Goal: Information Seeking & Learning: Compare options

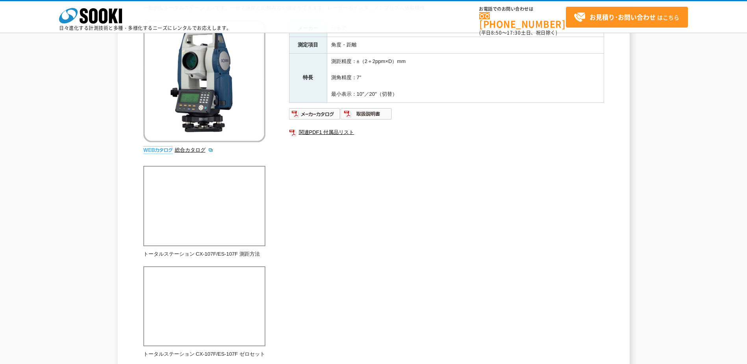
scroll to position [77, 0]
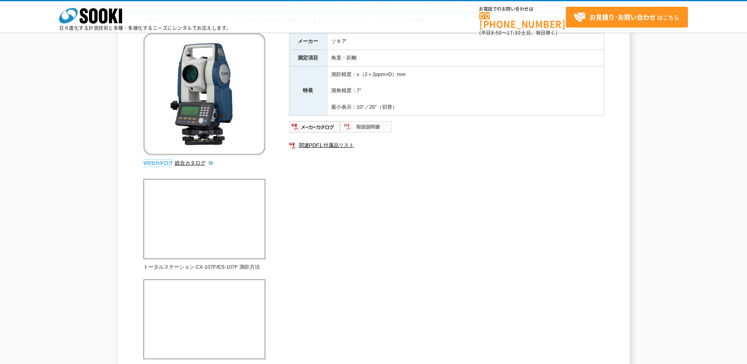
click at [358, 126] on img at bounding box center [367, 126] width 52 height 13
click at [315, 123] on img at bounding box center [315, 126] width 52 height 13
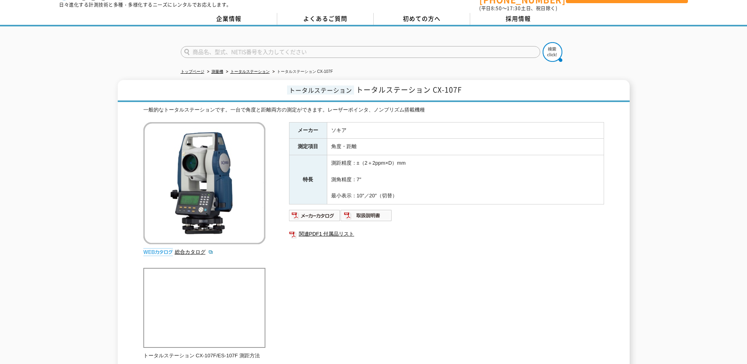
scroll to position [0, 0]
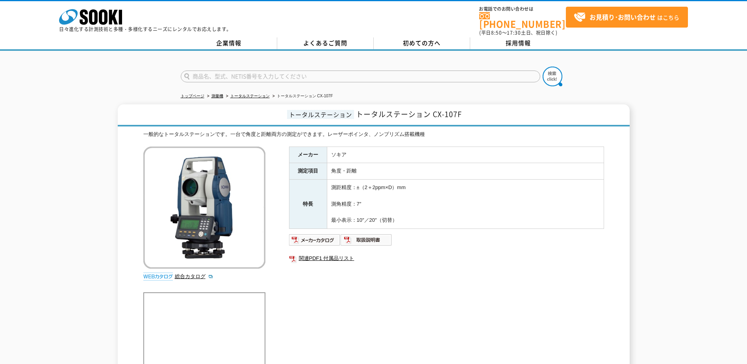
drag, startPoint x: 65, startPoint y: 212, endPoint x: 90, endPoint y: 117, distance: 99.0
click at [64, 212] on div "トータルステーション トータルステーション CX-107F 一般的なトータルステーションです。一台で角度と距離両方の測定ができます。レーザーポインタ、ノンプリ…" at bounding box center [373, 348] width 747 height 489
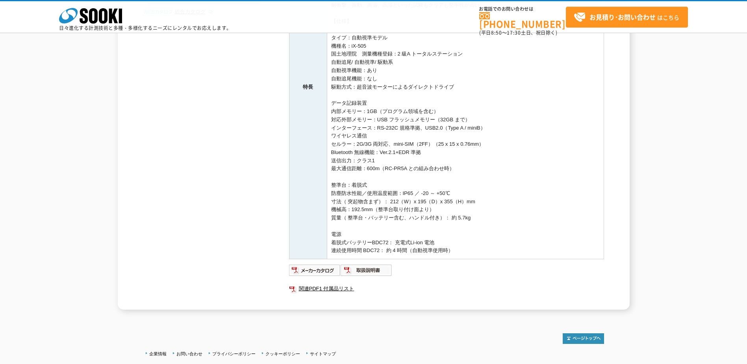
scroll to position [197, 0]
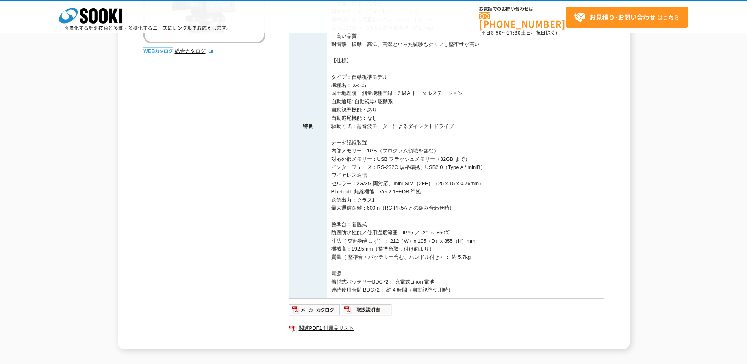
click at [379, 191] on td "・自動視準機能 概略視準してトリガーキーを押すだけで安定した観測が可能に （ピント合わせや微動操作も不要です） ・明るく見やすいガイドライトを搭載 赤色と緑色…" at bounding box center [465, 126] width 277 height 344
click at [382, 185] on td "・自動視準機能 概略視準してトリガーキーを押すだけで安定した観測が可能に （ピント合わせや微動操作も不要です） ・明るく見やすいガイドライトを搭載 赤色と緑色…" at bounding box center [465, 126] width 277 height 344
click at [385, 189] on td "・自動視準機能 概略視準してトリガーキーを押すだけで安定した観測が可能に （ピント合わせや微動操作も不要です） ・明るく見やすいガイドライトを搭載 赤色と緑色…" at bounding box center [465, 126] width 277 height 344
click at [386, 182] on td "・自動視準機能 概略視準してトリガーキーを押すだけで安定した観測が可能に （ピント合わせや微動操作も不要です） ・明るく見やすいガイドライトを搭載 赤色と緑色…" at bounding box center [465, 126] width 277 height 344
click at [365, 166] on td "・自動視準機能 概略視準してトリガーキーを押すだけで安定した観測が可能に （ピント合わせや微動操作も不要です） ・明るく見やすいガイドライトを搭載 赤色と緑色…" at bounding box center [465, 126] width 277 height 344
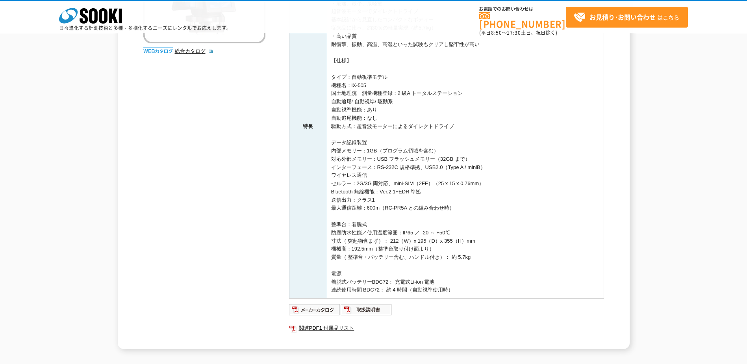
click at [367, 154] on td "・自動視準機能 概略視準してトリガーキーを押すだけで安定した観測が可能に （ピント合わせや微動操作も不要です） ・明るく見やすいガイドライトを搭載 赤色と緑色…" at bounding box center [465, 126] width 277 height 344
click at [377, 157] on td "・自動視準機能 概略視準してトリガーキーを押すだけで安定した観測が可能に （ピント合わせや微動操作も不要です） ・明るく見やすいガイドライトを搭載 赤色と緑色…" at bounding box center [465, 126] width 277 height 344
click at [411, 154] on td "・自動視準機能 概略視準してトリガーキーを押すだけで安定した観測が可能に （ピント合わせや微動操作も不要です） ・明るく見やすいガイドライトを搭載 赤色と緑色…" at bounding box center [465, 126] width 277 height 344
click at [408, 162] on td "・自動視準機能 概略視準してトリガーキーを押すだけで安定した観測が可能に （ピント合わせや微動操作も不要です） ・明るく見やすいガイドライトを搭載 赤色と緑色…" at bounding box center [465, 126] width 277 height 344
click at [411, 165] on td "・自動視準機能 概略視準してトリガーキーを押すだけで安定した観測が可能に （ピント合わせや微動操作も不要です） ・明るく見やすいガイドライトを搭載 赤色と緑色…" at bounding box center [465, 126] width 277 height 344
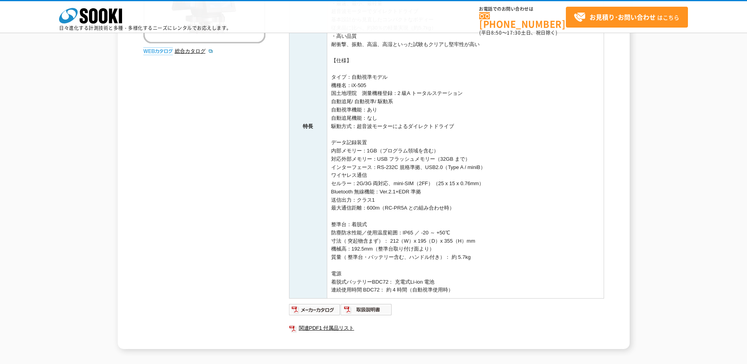
click at [408, 156] on td "・自動視準機能 概略視準してトリガーキーを押すだけで安定した観測が可能に （ピント合わせや微動操作も不要です） ・明るく見やすいガイドライトを搭載 赤色と緑色…" at bounding box center [465, 126] width 277 height 344
click at [408, 154] on td "・自動視準機能 概略視準してトリガーキーを押すだけで安定した観測が可能に （ピント合わせや微動操作も不要です） ・明るく見やすいガイドライトを搭載 赤色と緑色…" at bounding box center [465, 126] width 277 height 344
click at [400, 165] on td "・自動視準機能 概略視準してトリガーキーを押すだけで安定した観測が可能に （ピント合わせや微動操作も不要です） ・明るく見やすいガイドライトを搭載 赤色と緑色…" at bounding box center [465, 126] width 277 height 344
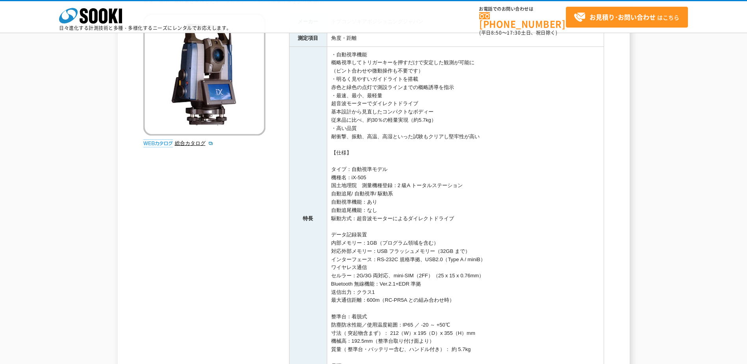
scroll to position [118, 0]
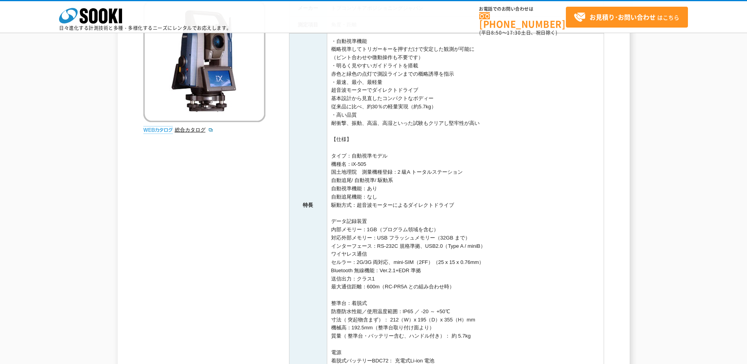
click at [380, 237] on td "・自動視準機能 概略視準してトリガーキーを押すだけで安定した観測が可能に （ピント合わせや微動操作も不要です） ・明るく見やすいガイドライトを搭載 赤色と緑色…" at bounding box center [465, 205] width 277 height 344
click at [380, 246] on td "・自動視準機能 概略視準してトリガーキーを押すだけで安定した観測が可能に （ピント合わせや微動操作も不要です） ・明るく見やすいガイドライトを搭載 赤色と緑色…" at bounding box center [465, 205] width 277 height 344
click at [354, 245] on td "・自動視準機能 概略視準してトリガーキーを押すだけで安定した観測が可能に （ピント合わせや微動操作も不要です） ・明るく見やすいガイドライトを搭載 赤色と緑色…" at bounding box center [465, 205] width 277 height 344
click at [354, 238] on td "・自動視準機能 概略視準してトリガーキーを押すだけで安定した観測が可能に （ピント合わせや微動操作も不要です） ・明るく見やすいガイドライトを搭載 赤色と緑色…" at bounding box center [465, 205] width 277 height 344
click at [355, 227] on td "・自動視準機能 概略視準してトリガーキーを押すだけで安定した観測が可能に （ピント合わせや微動操作も不要です） ・明るく見やすいガイドライトを搭載 赤色と緑色…" at bounding box center [465, 205] width 277 height 344
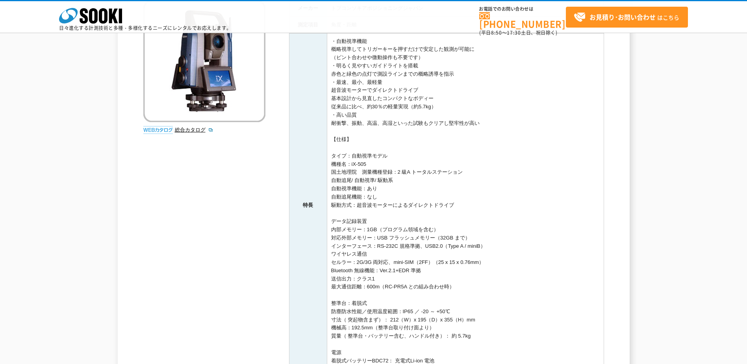
click at [352, 238] on td "・自動視準機能 概略視準してトリガーキーを押すだけで安定した観測が可能に （ピント合わせや微動操作も不要です） ・明るく見やすいガイドライトを搭載 赤色と緑色…" at bounding box center [465, 205] width 277 height 344
click at [411, 239] on td "・自動視準機能 概略視準してトリガーキーを押すだけで安定した観測が可能に （ピント合わせや微動操作も不要です） ・明るく見やすいガイドライトを搭載 赤色と緑色…" at bounding box center [465, 205] width 277 height 344
click at [403, 247] on td "・自動視準機能 概略視準してトリガーキーを押すだけで安定した観測が可能に （ピント合わせや微動操作も不要です） ・明るく見やすいガイドライトを搭載 赤色と緑色…" at bounding box center [465, 205] width 277 height 344
click at [346, 245] on td "・自動視準機能 概略視準してトリガーキーを押すだけで安定した観測が可能に （ピント合わせや微動操作も不要です） ・明るく見やすいガイドライトを搭載 赤色と緑色…" at bounding box center [465, 205] width 277 height 344
click at [352, 256] on td "・自動視準機能 概略視準してトリガーキーを押すだけで安定した観測が可能に （ピント合わせや微動操作も不要です） ・明るく見やすいガイドライトを搭載 赤色と緑色…" at bounding box center [465, 205] width 277 height 344
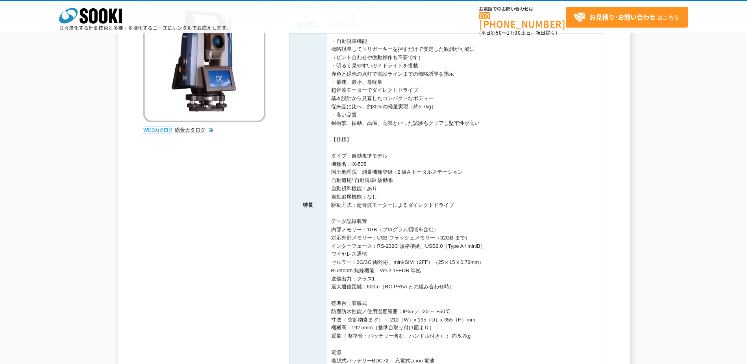
click at [353, 262] on td "・自動視準機能 概略視準してトリガーキーを押すだけで安定した観測が可能に （ピント合わせや微動操作も不要です） ・明るく見やすいガイドライトを搭載 赤色と緑色…" at bounding box center [465, 205] width 277 height 344
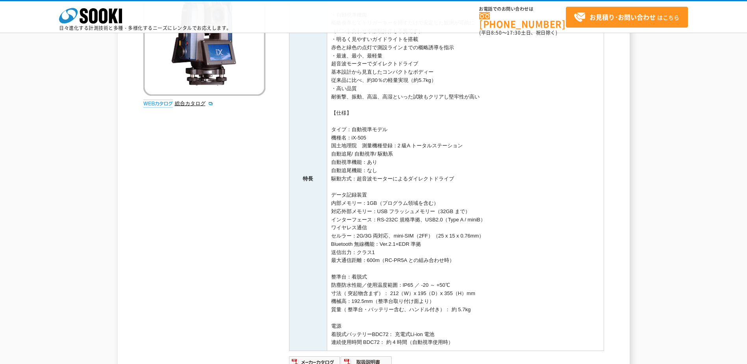
scroll to position [157, 0]
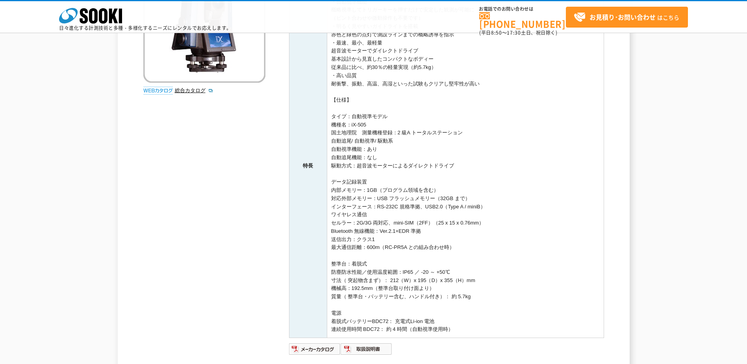
click at [353, 262] on td "・自動視準機能 概略視準してトリガーキーを押すだけで安定した観測が可能に （ピント合わせや微動操作も不要です） ・明るく見やすいガイドライトを搭載 赤色と緑色…" at bounding box center [465, 166] width 277 height 344
drag, startPoint x: 355, startPoint y: 243, endPoint x: 355, endPoint y: 255, distance: 12.2
click at [355, 242] on td "・自動視準機能 概略視準してトリガーキーを押すだけで安定した観測が可能に （ピント合わせや微動操作も不要です） ・明るく見やすいガイドライトを搭載 赤色と緑色…" at bounding box center [465, 166] width 277 height 344
click at [355, 264] on td "・自動視準機能 概略視準してトリガーキーを押すだけで安定した観測が可能に （ピント合わせや微動操作も不要です） ・明るく見やすいガイドライトを搭載 赤色と緑色…" at bounding box center [465, 166] width 277 height 344
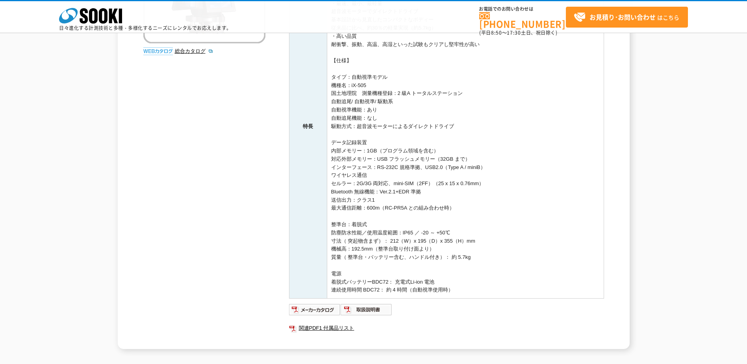
click at [355, 264] on td "・自動視準機能 概略視準してトリガーキーを押すだけで安定した観測が可能に （ピント合わせや微動操作も不要です） ・明るく見やすいガイドライトを搭載 赤色と緑色…" at bounding box center [465, 126] width 277 height 344
click at [359, 248] on td "・自動視準機能 概略視準してトリガーキーを押すだけで安定した観測が可能に （ピント合わせや微動操作も不要です） ・明るく見やすいガイドライトを搭載 赤色と緑色…" at bounding box center [465, 126] width 277 height 344
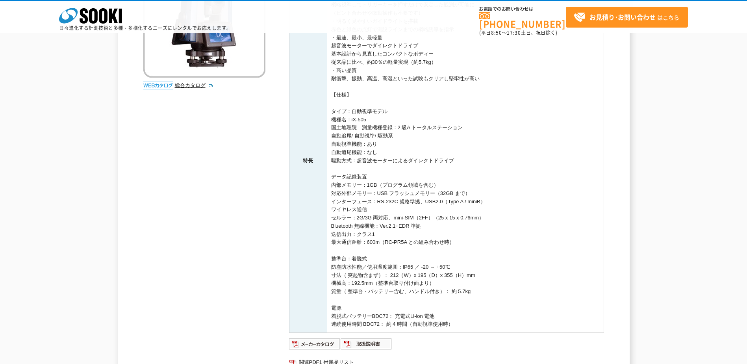
scroll to position [157, 0]
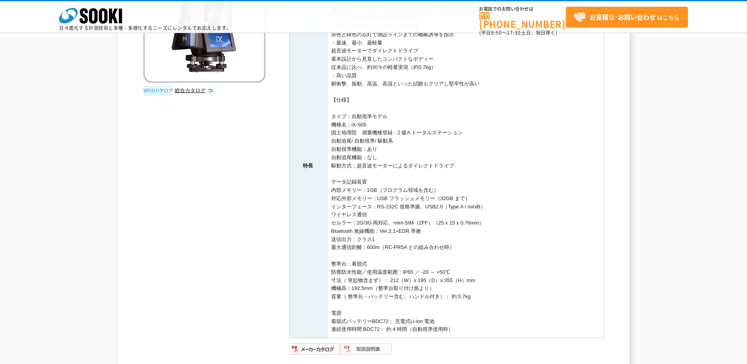
click at [364, 353] on img at bounding box center [367, 349] width 52 height 13
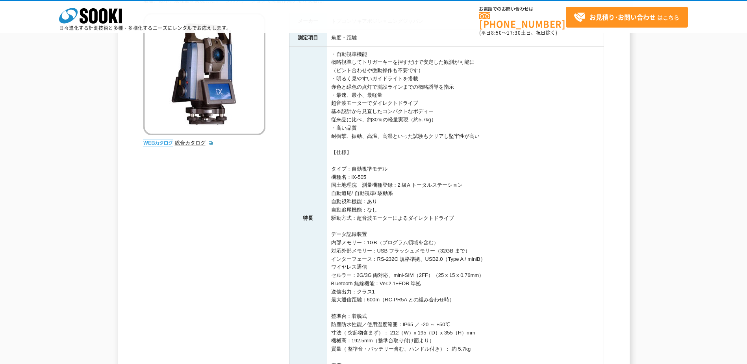
scroll to position [0, 0]
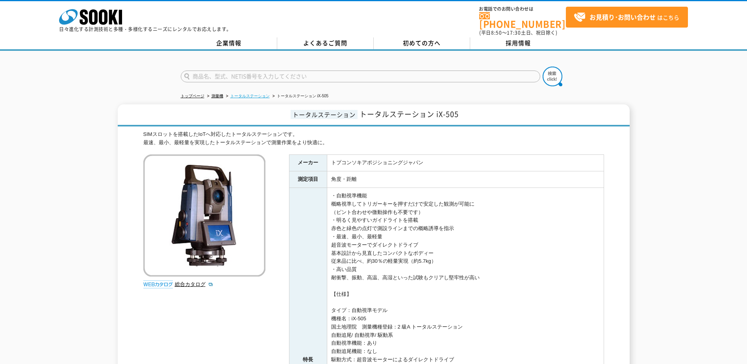
click at [253, 94] on link "トータルステーション" at bounding box center [249, 96] width 39 height 4
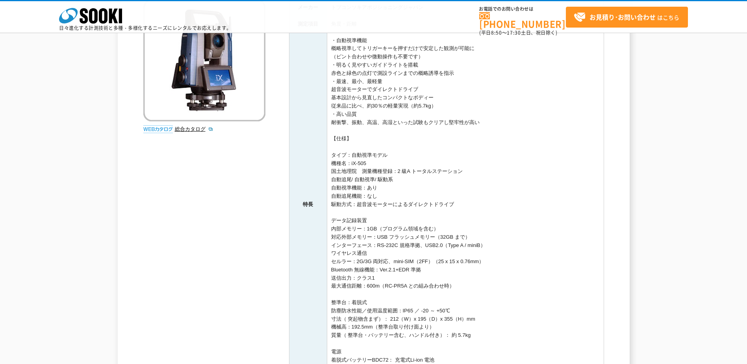
scroll to position [236, 0]
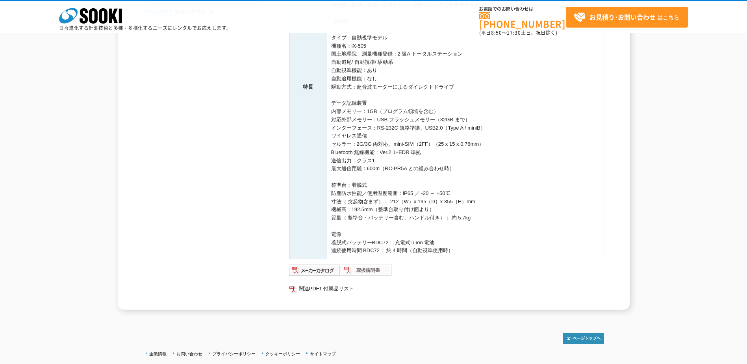
click at [357, 273] on img at bounding box center [367, 270] width 52 height 13
click at [310, 272] on img at bounding box center [315, 270] width 52 height 13
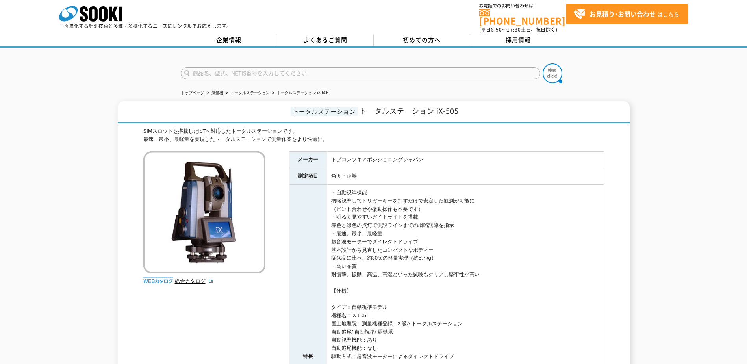
scroll to position [0, 0]
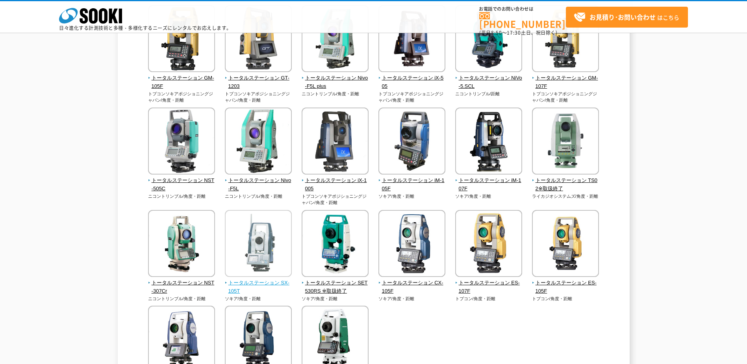
scroll to position [157, 0]
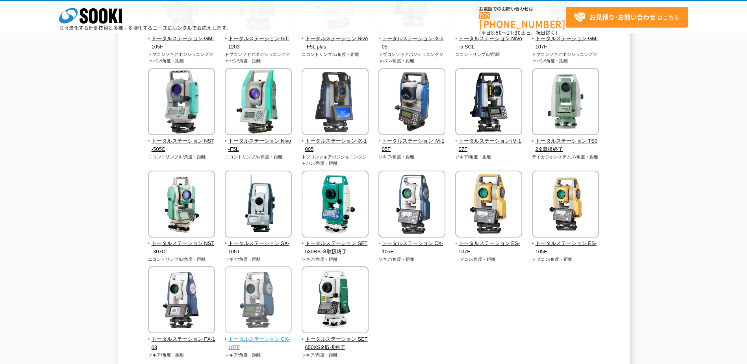
click at [265, 336] on span "トータルステーション CX-107F" at bounding box center [258, 343] width 67 height 17
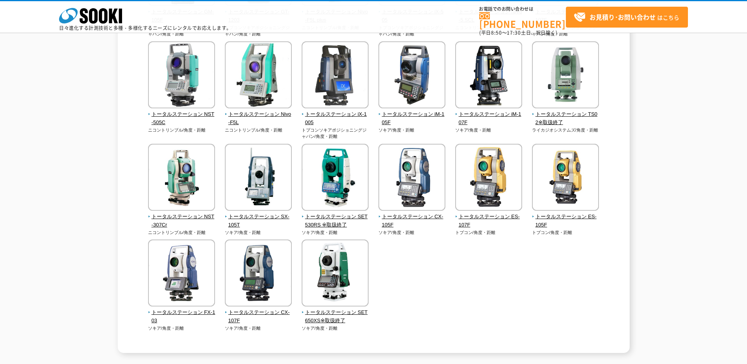
scroll to position [197, 0]
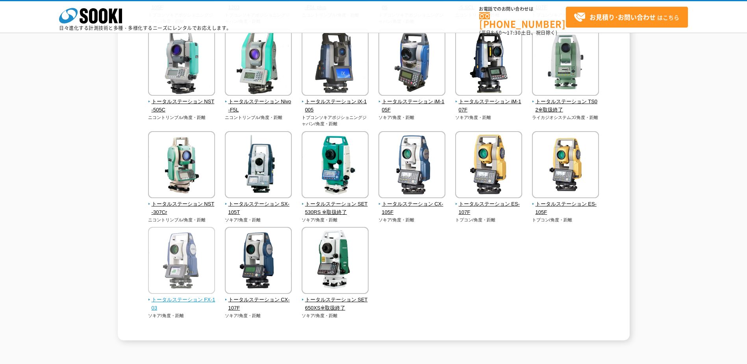
click at [190, 297] on span "トータルステーション FX-103" at bounding box center [181, 304] width 67 height 17
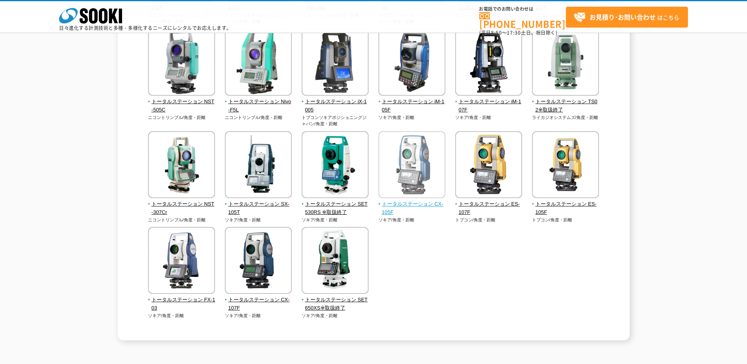
click at [419, 205] on span "トータルステーション CX-105F" at bounding box center [411, 208] width 67 height 17
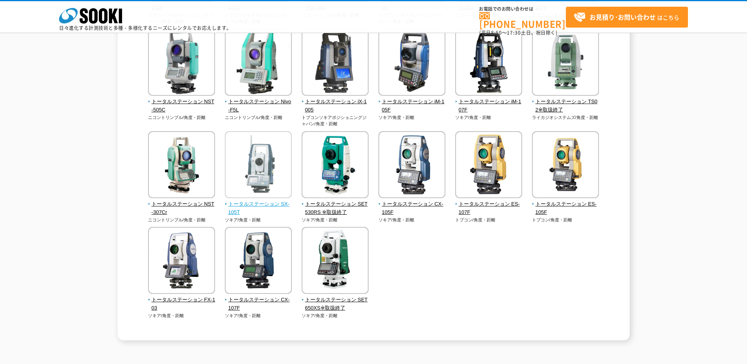
click at [262, 206] on span "トータルステーション SX-105T" at bounding box center [258, 208] width 67 height 17
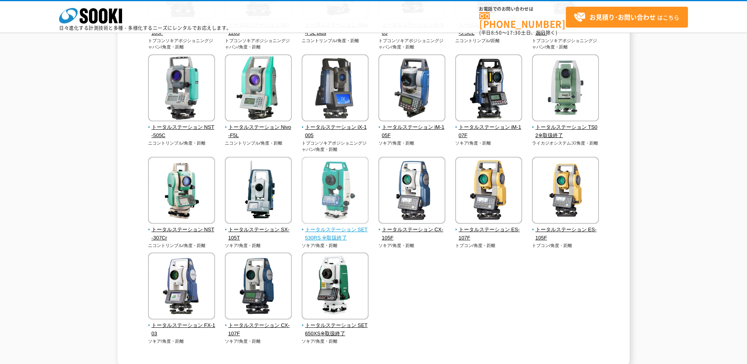
scroll to position [157, 0]
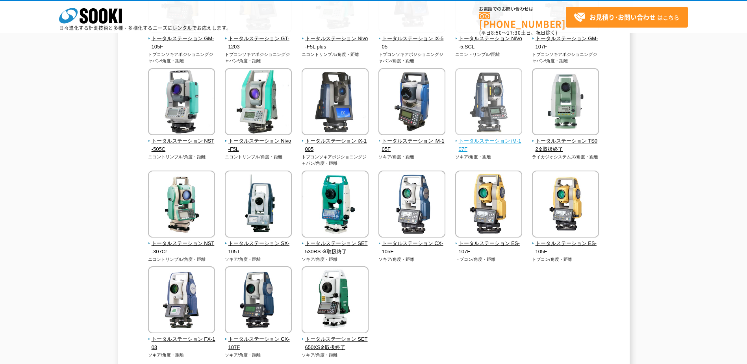
click at [481, 143] on span "トータルステーション iM-107F" at bounding box center [488, 145] width 67 height 17
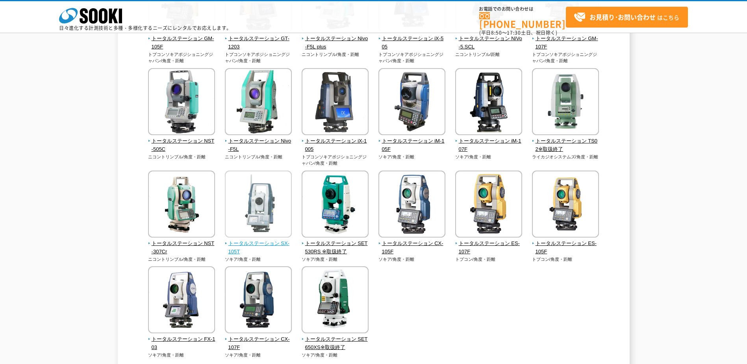
click at [255, 244] on span "トータルステーション SX-105T" at bounding box center [258, 247] width 67 height 17
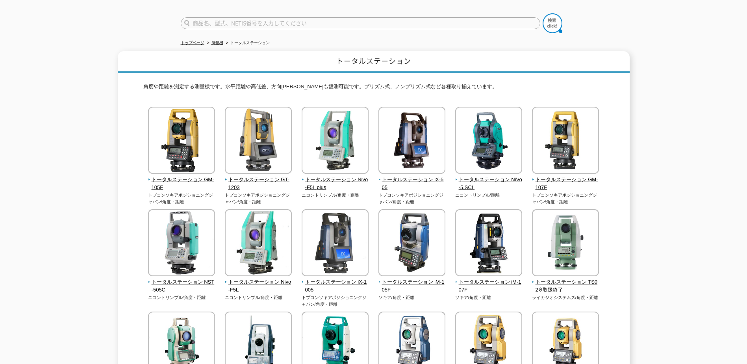
scroll to position [39, 0]
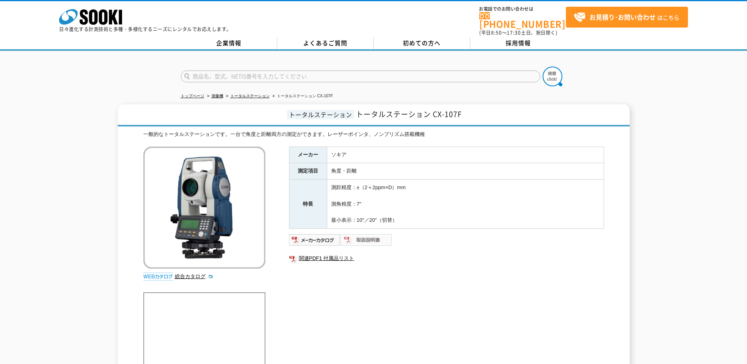
click at [373, 236] on img at bounding box center [367, 239] width 52 height 13
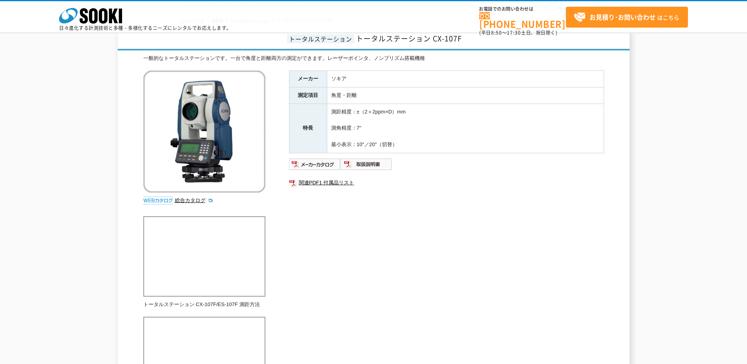
scroll to position [79, 0]
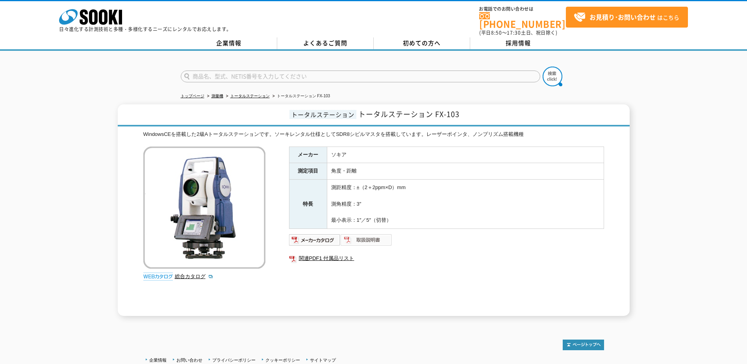
click at [382, 237] on img at bounding box center [367, 239] width 52 height 13
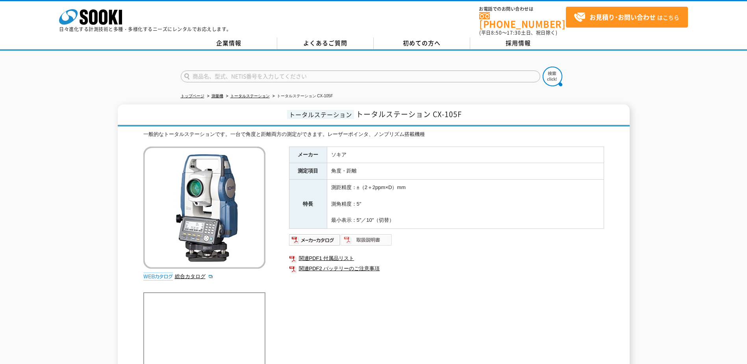
click at [374, 239] on img at bounding box center [367, 239] width 52 height 13
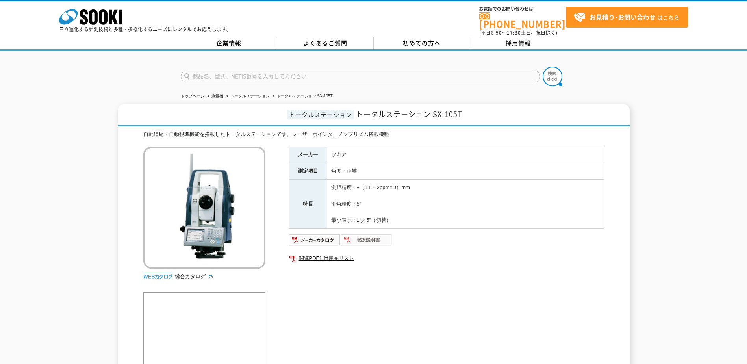
click at [356, 233] on img at bounding box center [367, 239] width 52 height 13
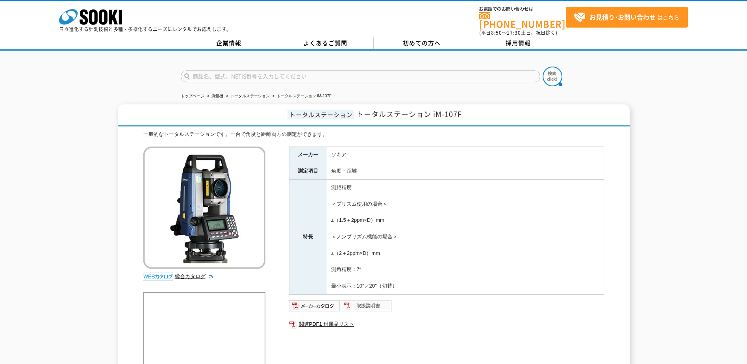
click at [359, 300] on img at bounding box center [367, 305] width 52 height 13
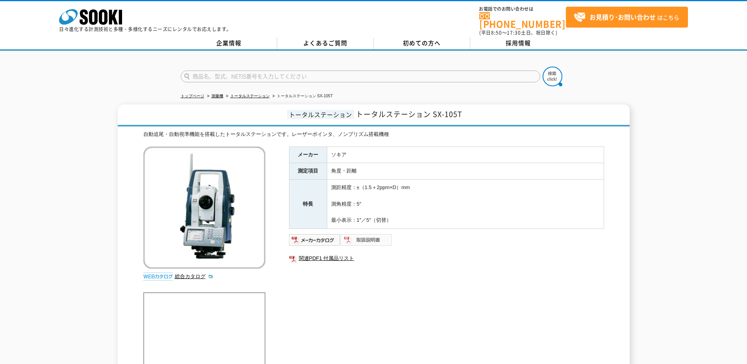
click at [362, 235] on img at bounding box center [367, 239] width 52 height 13
